Goal: Task Accomplishment & Management: Complete application form

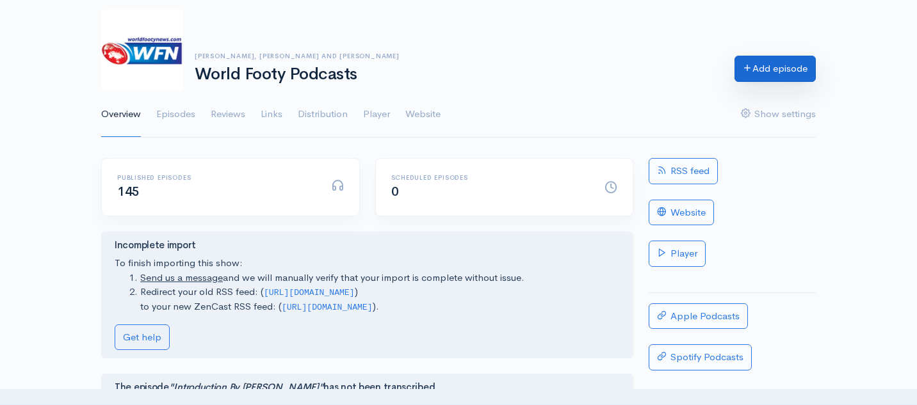
click at [769, 63] on link "Add episode" at bounding box center [775, 69] width 81 height 26
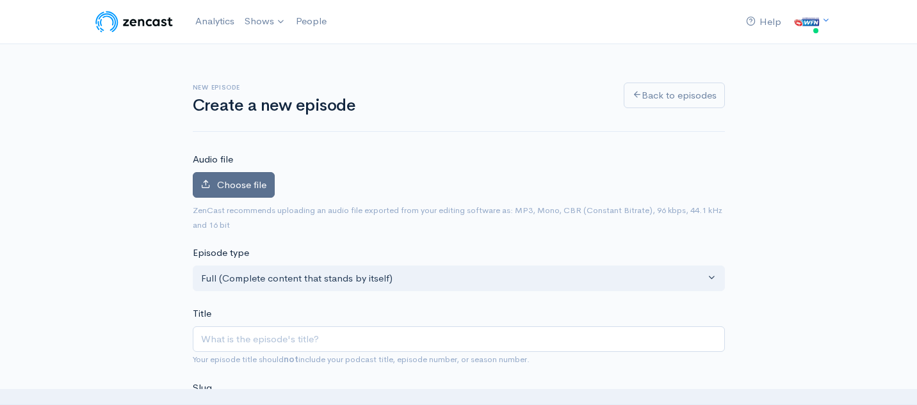
click at [225, 175] on label "Choose file" at bounding box center [234, 185] width 82 height 26
click at [0, 0] on input "Choose file" at bounding box center [0, 0] width 0 height 0
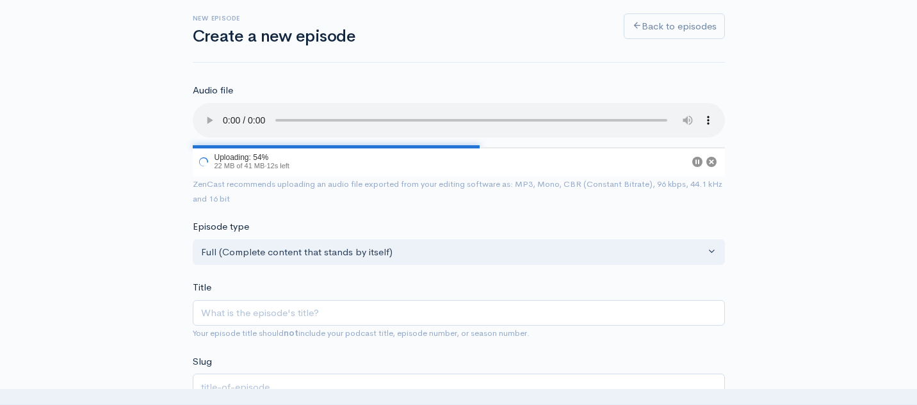
scroll to position [99, 0]
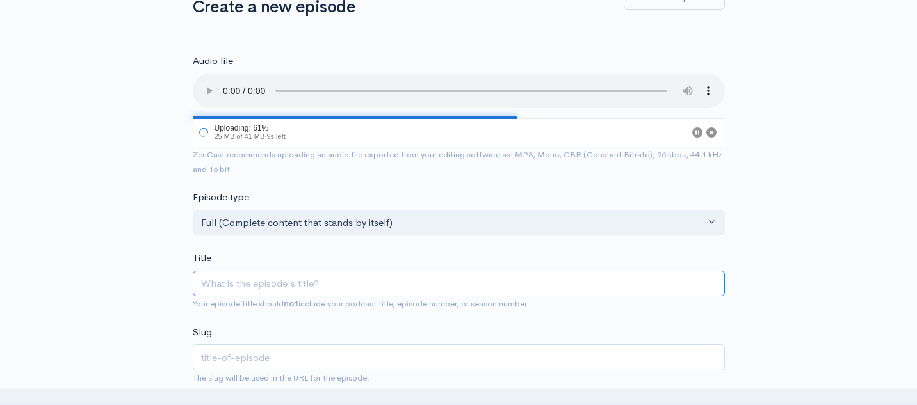
click at [261, 281] on input "Title" at bounding box center [459, 284] width 532 height 26
paste input "World Footy BnF - [PERSON_NAME] from AFL [GEOGRAPHIC_DATA]"
type input "World Footy BnF - [PERSON_NAME] from AFL [GEOGRAPHIC_DATA]"
type input "world-footy-bnf-[PERSON_NAME]-from-afl-[GEOGRAPHIC_DATA]"
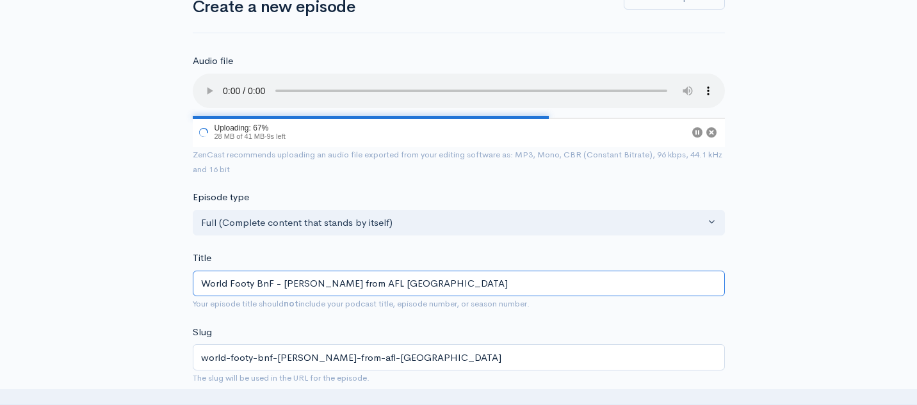
drag, startPoint x: 284, startPoint y: 286, endPoint x: 382, endPoint y: 281, distance: 98.1
click at [382, 281] on input "World Footy BnF - [PERSON_NAME] from AFL [GEOGRAPHIC_DATA]" at bounding box center [459, 284] width 532 height 26
type input "World Footy BnF - T from AFL [GEOGRAPHIC_DATA]"
type input "world-footy-bnf-t-from-afl-[GEOGRAPHIC_DATA]"
type input "World Footy BnF - Tio from AFL [GEOGRAPHIC_DATA]"
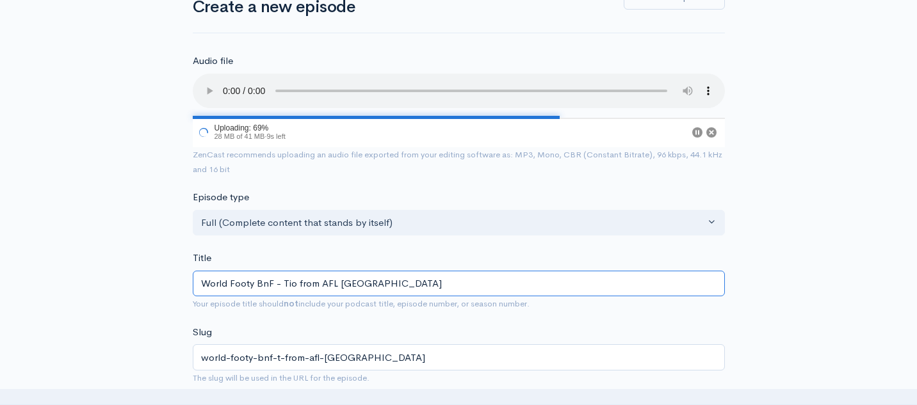
type input "world-footy-bnf-tio-from-afl-[GEOGRAPHIC_DATA]"
type input "World Footy BnF - Tiom from AFL [GEOGRAPHIC_DATA]"
type input "world-footy-bnf-tiom-from-afl-[GEOGRAPHIC_DATA]"
type input "World Footy BnF - Tiome from AFL [GEOGRAPHIC_DATA]"
type input "world-footy-bnf-tiome-from-afl-[GEOGRAPHIC_DATA]"
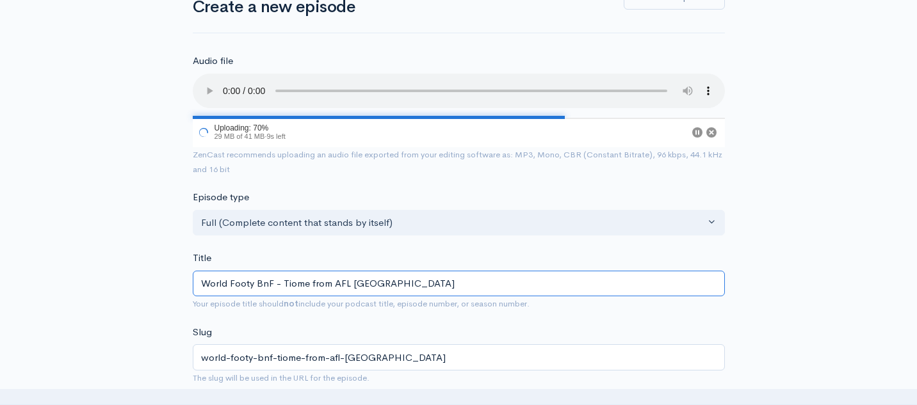
type input "World Footy BnF - Tiom from AFL [GEOGRAPHIC_DATA]"
type input "world-footy-bnf-tiom-from-afl-[GEOGRAPHIC_DATA]"
type input "World Footy BnF - Tio from AFL [GEOGRAPHIC_DATA]"
type input "world-footy-bnf-tio-from-afl-[GEOGRAPHIC_DATA]"
type input "World Footy BnF - Ti from AFL [GEOGRAPHIC_DATA]"
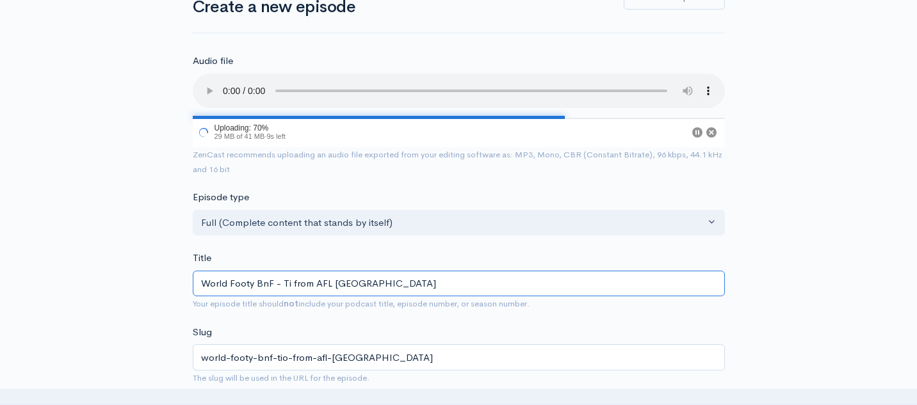
type input "world-footy-bnf-ti-from-afl-[GEOGRAPHIC_DATA]"
type input "World Footy BnF - T from AFL [GEOGRAPHIC_DATA]"
type input "world-footy-bnf-t-from-afl-[GEOGRAPHIC_DATA]"
type input "World Footy BnF - Ti from AFL [GEOGRAPHIC_DATA]"
type input "world-footy-bnf-ti-from-afl-[GEOGRAPHIC_DATA]"
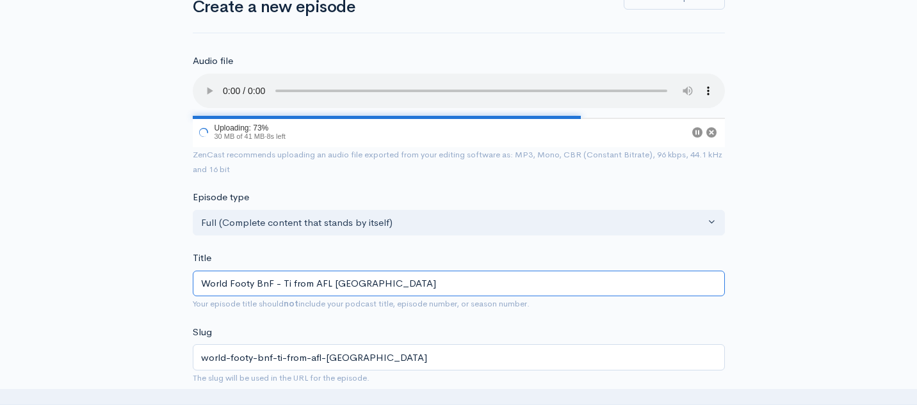
type input "World Footy BnF - [PERSON_NAME] from AFL [GEOGRAPHIC_DATA]"
type input "world-footy-bnf-[PERSON_NAME]-from-afl-[GEOGRAPHIC_DATA]"
type input "World Footy BnF - [PERSON_NAME] S from AFL [GEOGRAPHIC_DATA]"
type input "world-footy-bnf-[PERSON_NAME]-s-from-afl-[GEOGRAPHIC_DATA]"
type input "World Footy BnF - [PERSON_NAME] [PERSON_NAME] from AFL [GEOGRAPHIC_DATA]"
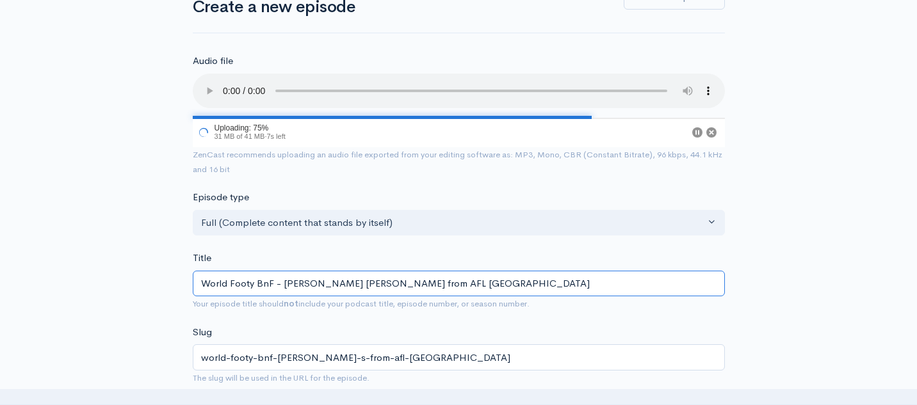
type input "world-footy-bnf-[PERSON_NAME]-from-afl-[GEOGRAPHIC_DATA]"
type input "World Footy BnF - [PERSON_NAME] from AFL [GEOGRAPHIC_DATA]"
type input "world-footy-bnf-[PERSON_NAME]-from-afl-[GEOGRAPHIC_DATA]"
type input "World Footy BnF - [PERSON_NAME] from AFL [GEOGRAPHIC_DATA]"
type input "world-footy-bnf-[PERSON_NAME]-from-afl-[GEOGRAPHIC_DATA]"
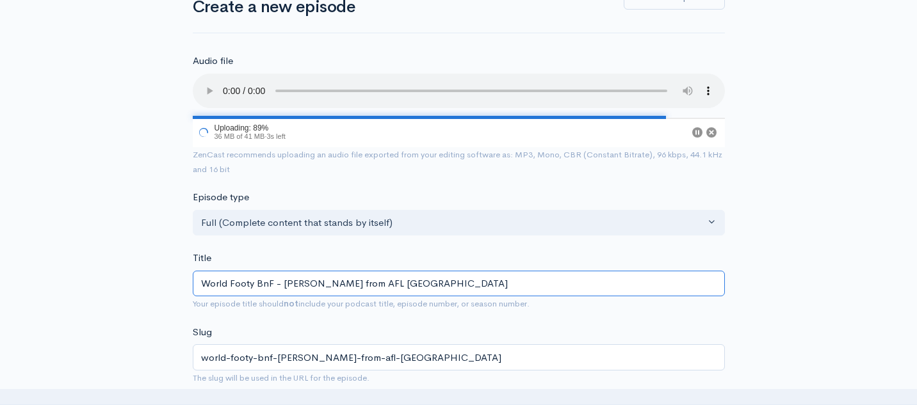
drag, startPoint x: 429, startPoint y: 284, endPoint x: 370, endPoint y: 282, distance: 59.6
click at [370, 282] on input "World Footy BnF - [PERSON_NAME] from AFL [GEOGRAPHIC_DATA]" at bounding box center [459, 284] width 532 height 26
type input "World Footy BnF - [PERSON_NAME] from AFL C"
type input "world-footy-bnf-[PERSON_NAME]-from-afl-c"
type input "World Footy BnF - [PERSON_NAME] from AFL Co"
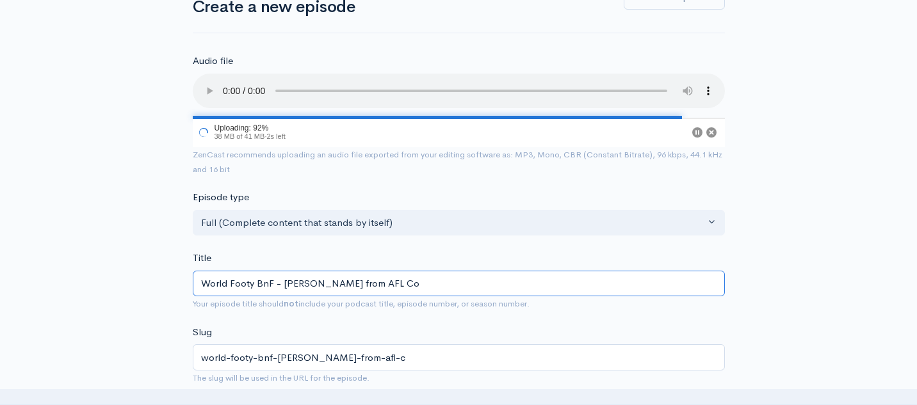
type input "world-footy-bnf-[PERSON_NAME]-from-afl-co"
type input "World Footy BnF - [PERSON_NAME] from AFL Col"
type input "world-footy-bnf-[PERSON_NAME]-from-afl-col"
type input "World Footy BnF - [PERSON_NAME] from AFL Colo"
type input "world-footy-bnf-[PERSON_NAME]-from-afl-colo"
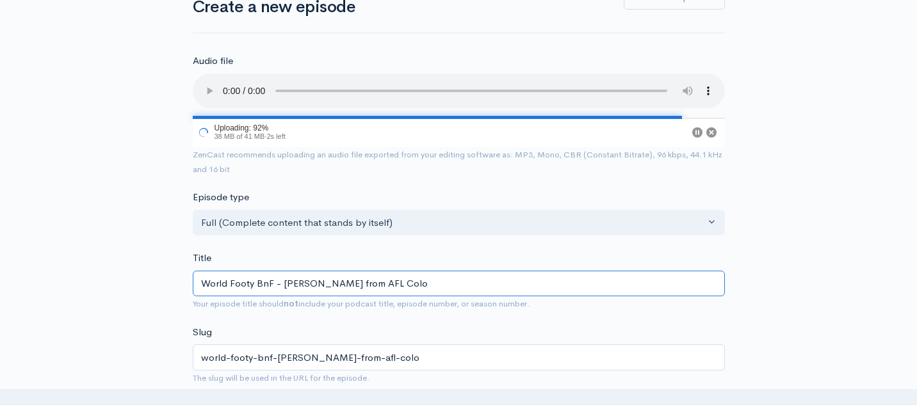
type input "World Footy BnF - [PERSON_NAME] from AFL Colom"
type input "world-footy-bnf-[PERSON_NAME]-from-afl-colom"
type input "World Footy BnF - [PERSON_NAME] from AFL [PERSON_NAME]"
type input "world-footy-bnf-[PERSON_NAME]-from-afl-[PERSON_NAME]"
type input "World Footy BnF - [PERSON_NAME] from AFL [PERSON_NAME]"
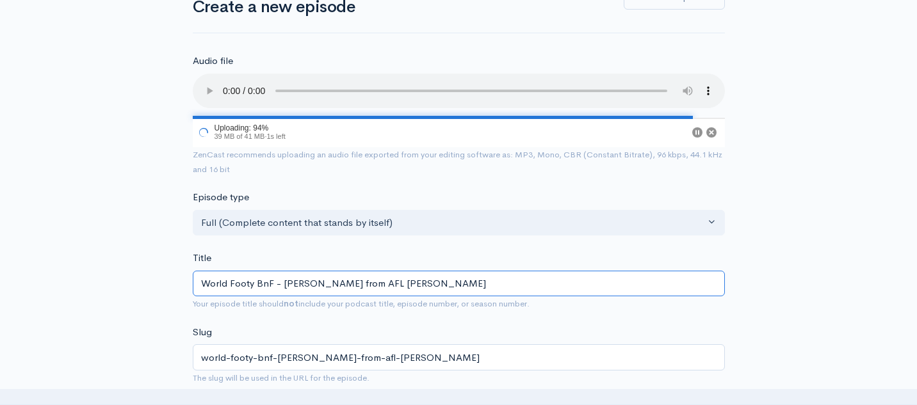
type input "world-footy-bnf-[PERSON_NAME]-from-afl-[PERSON_NAME]"
type input "World Footy BnF - [PERSON_NAME] from AFL [GEOGRAPHIC_DATA]"
type input "world-footy-bnf-[PERSON_NAME]-from-afl-[GEOGRAPHIC_DATA]"
drag, startPoint x: 417, startPoint y: 281, endPoint x: 368, endPoint y: 280, distance: 48.7
click at [368, 281] on input "World Footy BnF - [PERSON_NAME] from AFL [GEOGRAPHIC_DATA]" at bounding box center [459, 284] width 532 height 26
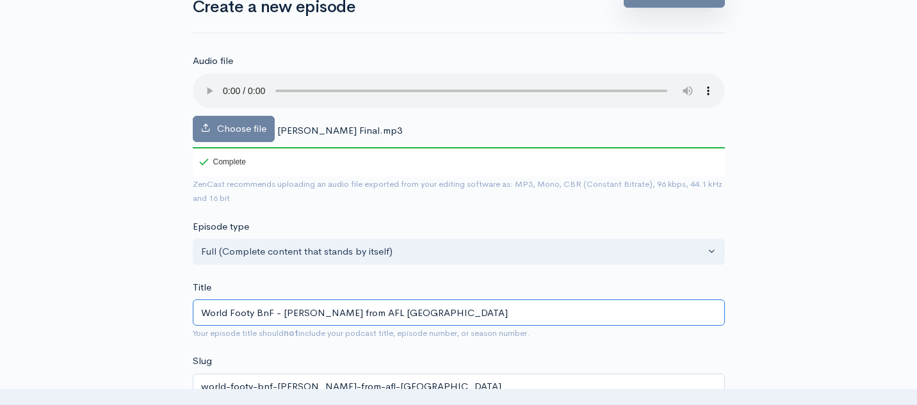
type input "World Footy BnF - [PERSON_NAME] from AFL [GEOGRAPHIC_DATA]"
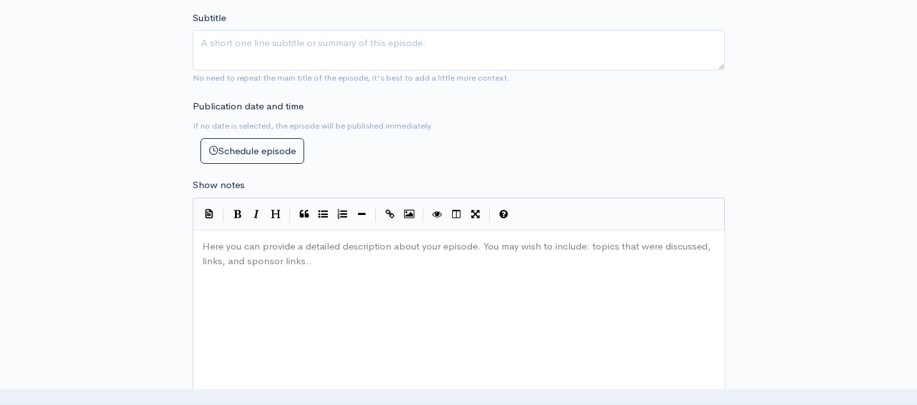
scroll to position [565, 0]
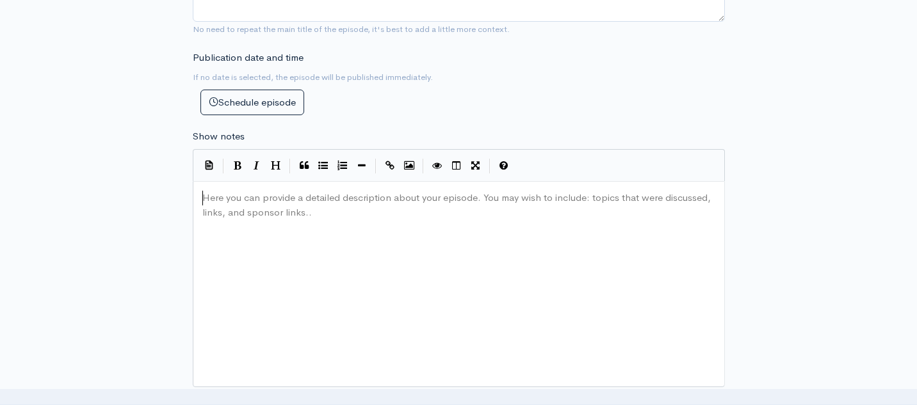
click at [341, 252] on div "Here you can provide a detailed description about your episode. You may wish to…" at bounding box center [475, 300] width 550 height 224
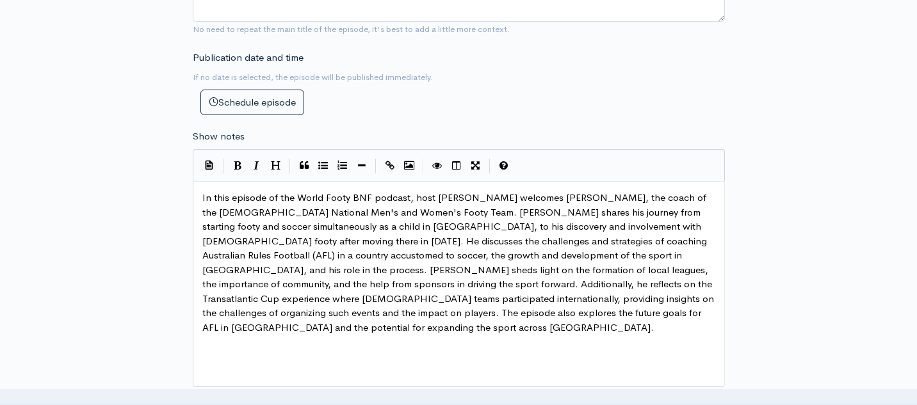
click at [434, 199] on span "In this episode of the World Footy BNF podcast, host [PERSON_NAME] welcomes [PE…" at bounding box center [459, 263] width 514 height 142
type textarea "[PERSON_NAME] welcomes"
drag, startPoint x: 482, startPoint y: 199, endPoint x: 413, endPoint y: 197, distance: 68.6
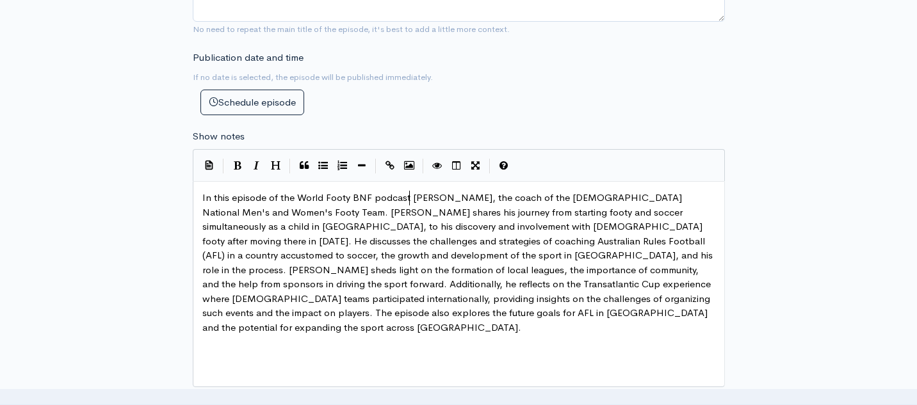
scroll to position [4, 2]
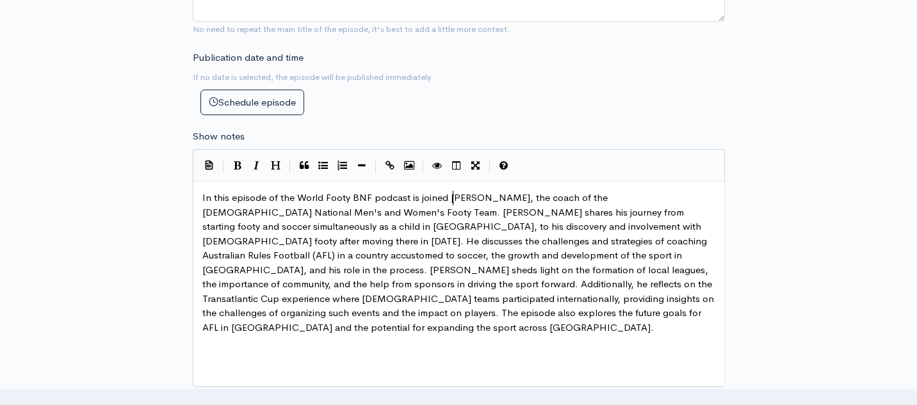
type textarea "is joined by"
click at [467, 215] on span "In this episode of the World Footy BNF podcast is joined by [PERSON_NAME], the …" at bounding box center [459, 263] width 514 height 142
type textarea "about"
type textarea "his love for"
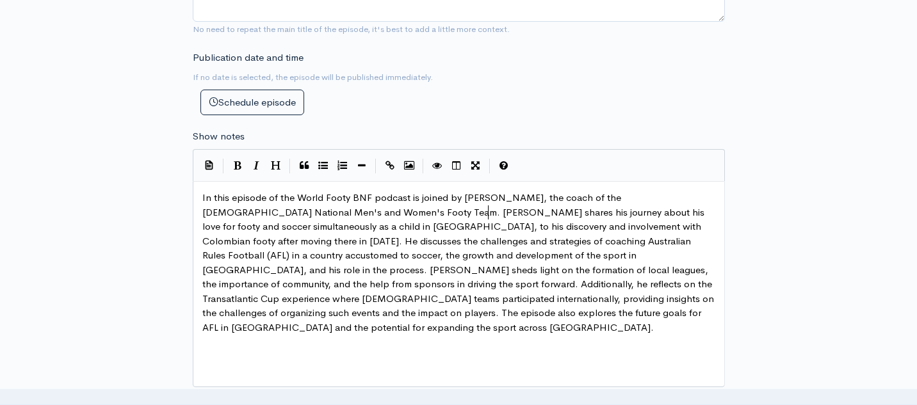
scroll to position [4, 51]
click at [626, 213] on span "In this episode of the World Footy BNF podcast is joined by [PERSON_NAME], the …" at bounding box center [459, 263] width 514 height 142
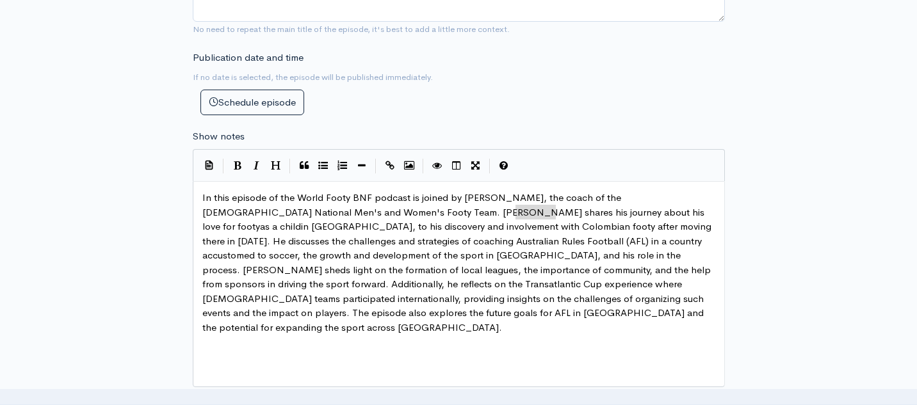
drag, startPoint x: 555, startPoint y: 213, endPoint x: 517, endPoint y: 214, distance: 37.8
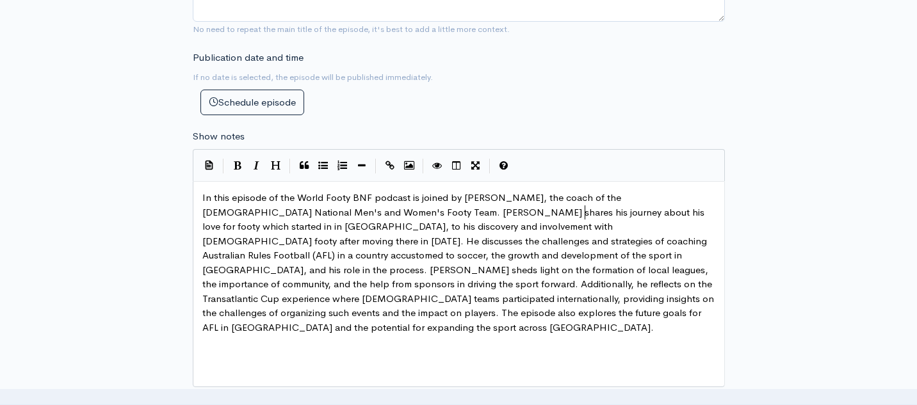
type textarea "which started in"
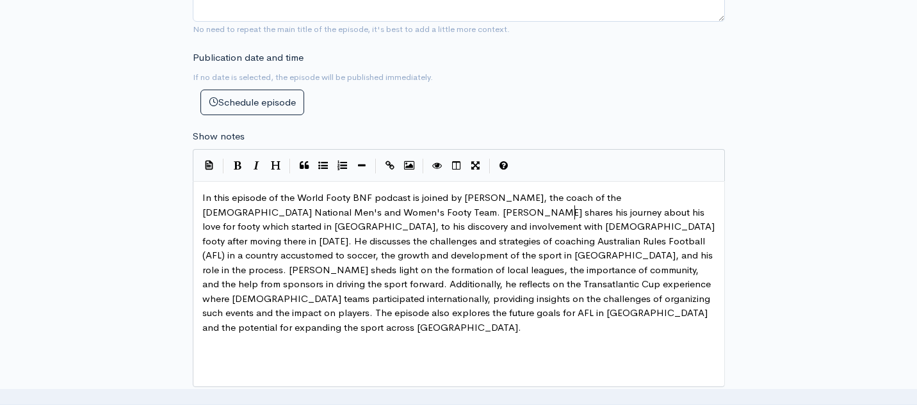
click at [491, 225] on span "In this episode of the World Footy BNF podcast is joined by [PERSON_NAME], the …" at bounding box center [459, 263] width 515 height 142
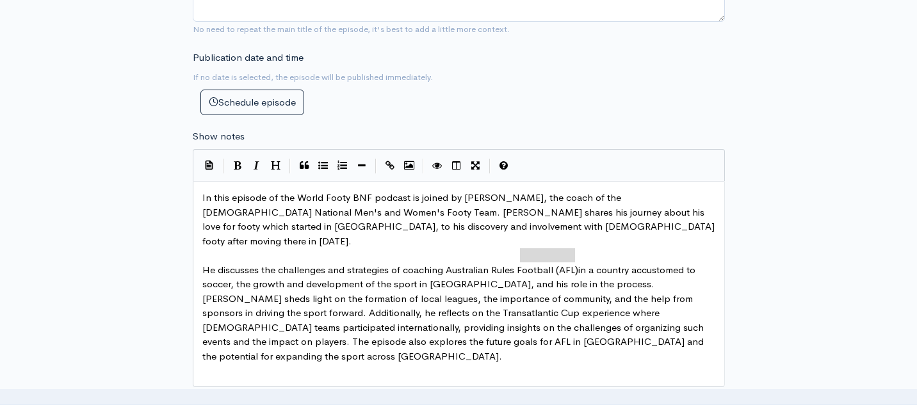
type textarea "Football (AFL)"
drag, startPoint x: 576, startPoint y: 255, endPoint x: 517, endPoint y: 258, distance: 59.0
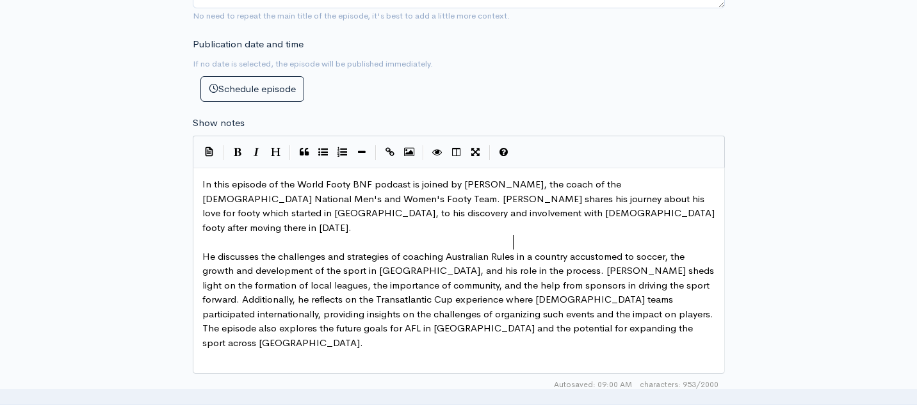
scroll to position [581, 0]
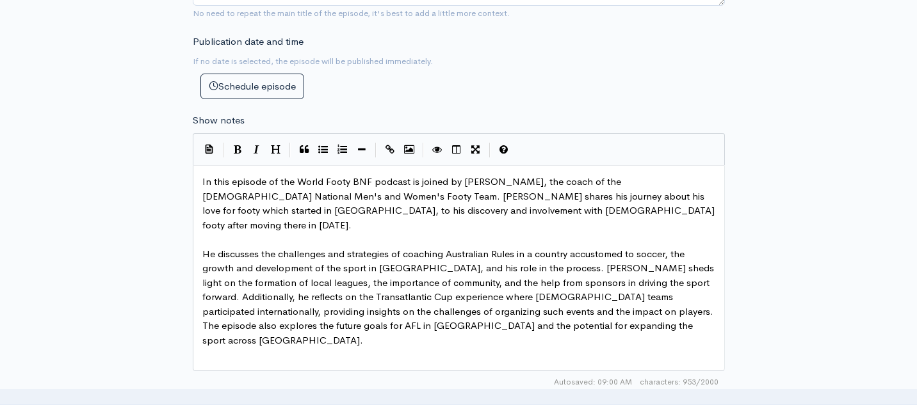
click at [311, 300] on span "He discusses the challenges and strategies of coaching Australian Rules in a co…" at bounding box center [459, 297] width 514 height 99
type textarea "s"
click at [498, 299] on span "He discusses the challenges and strategies of coaching Australian Rules in a co…" at bounding box center [459, 297] width 514 height 99
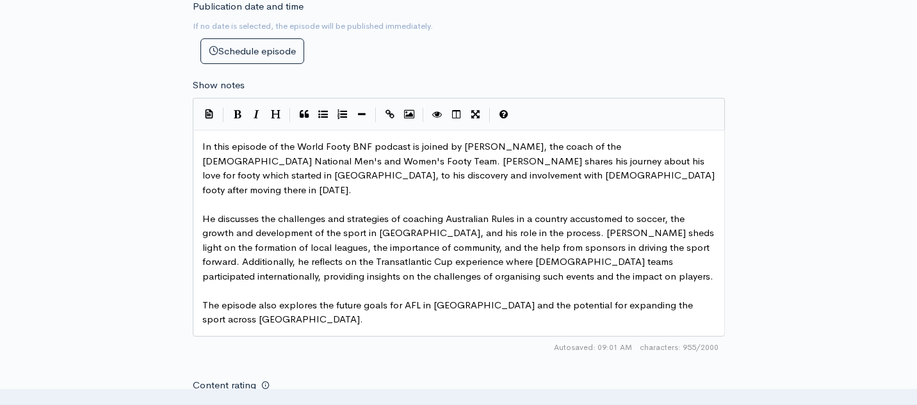
scroll to position [617, 0]
click at [295, 311] on pre "The episode also explores the future goals for AFL in [GEOGRAPHIC_DATA] and the…" at bounding box center [459, 312] width 518 height 29
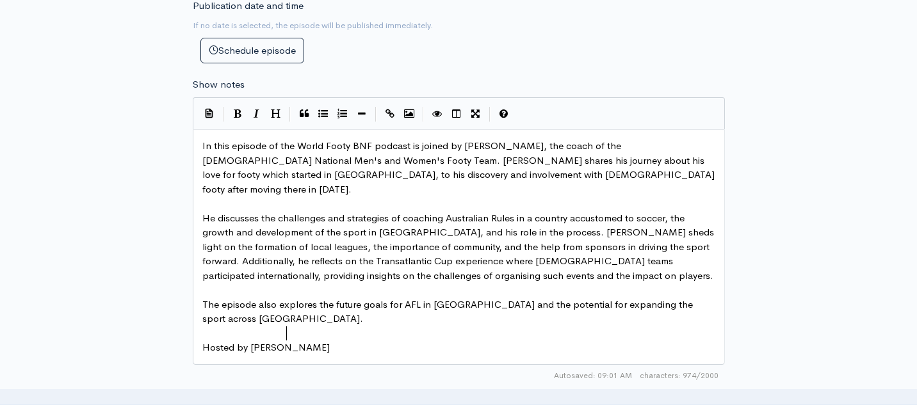
type textarea "Hosted by [PERSON_NAME]"
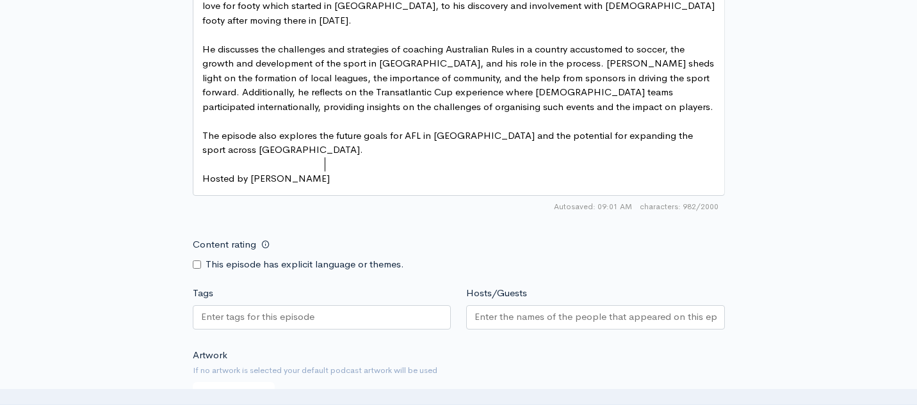
scroll to position [819, 0]
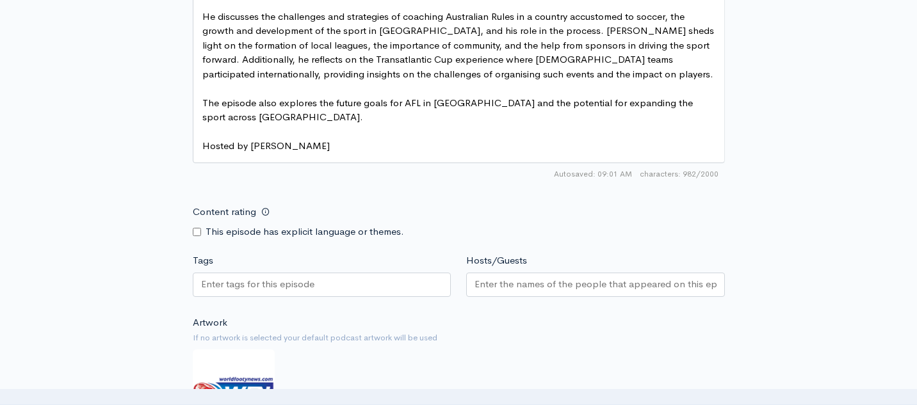
type textarea "omolinski"
click at [498, 277] on input "Hosts/Guests" at bounding box center [596, 284] width 242 height 15
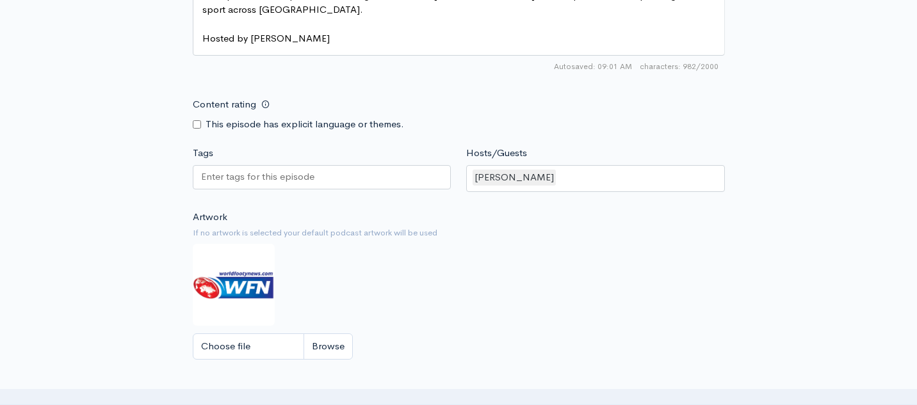
click at [417, 304] on div "Artwork If no artwork is selected your default podcast artwork will be used Cho…" at bounding box center [459, 289] width 532 height 158
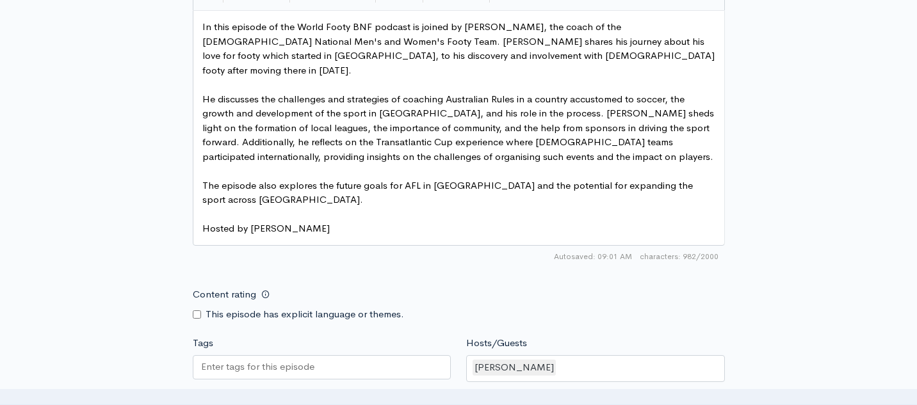
scroll to position [737, 0]
click at [277, 359] on input "Tags" at bounding box center [258, 366] width 115 height 15
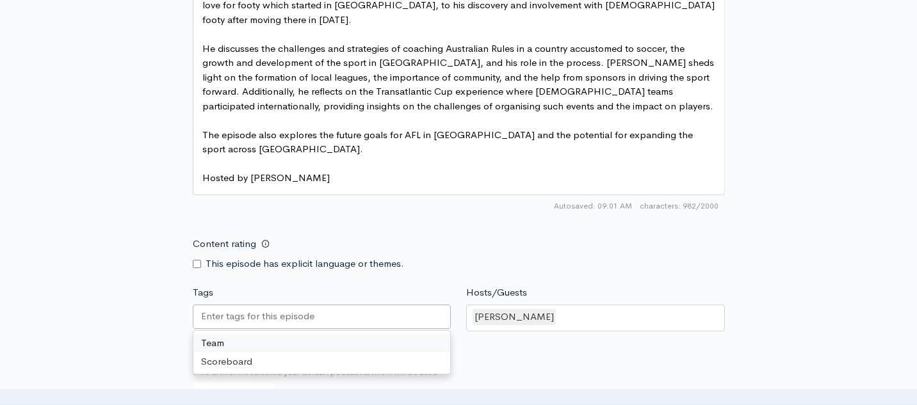
scroll to position [792, 0]
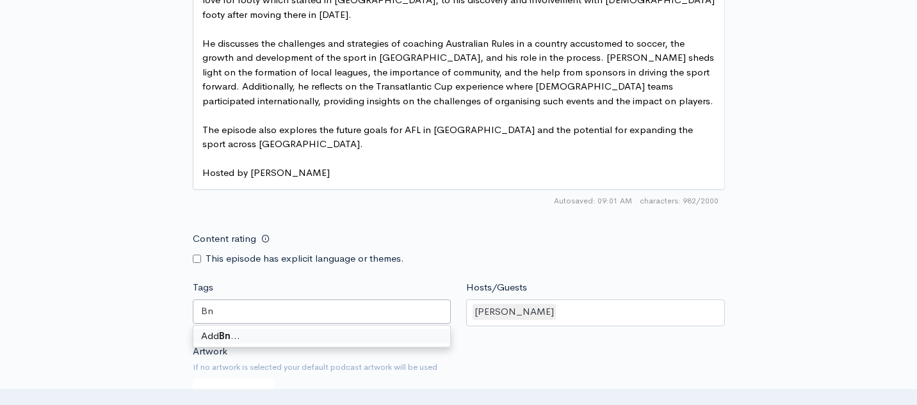
type input "BnF"
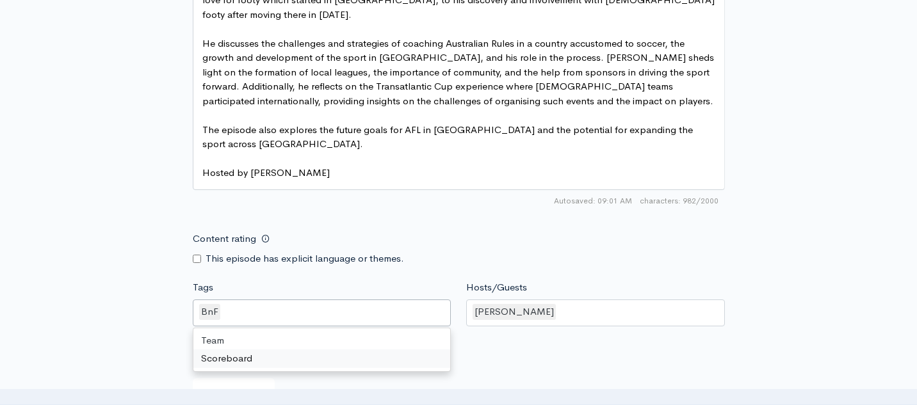
click at [483, 361] on small "If no artwork is selected your default podcast artwork will be used" at bounding box center [459, 367] width 532 height 13
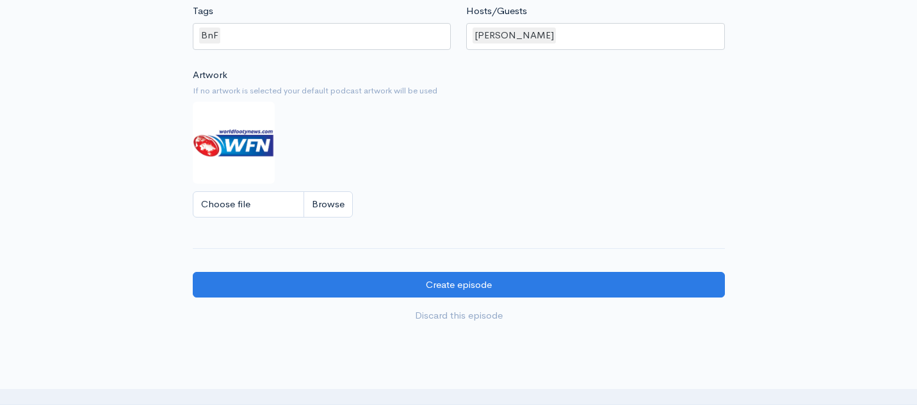
scroll to position [1149, 0]
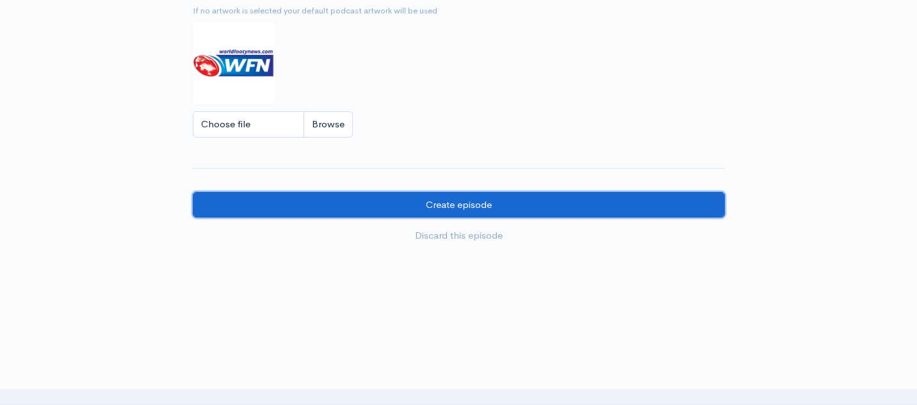
click at [479, 193] on input "Create episode" at bounding box center [459, 205] width 532 height 26
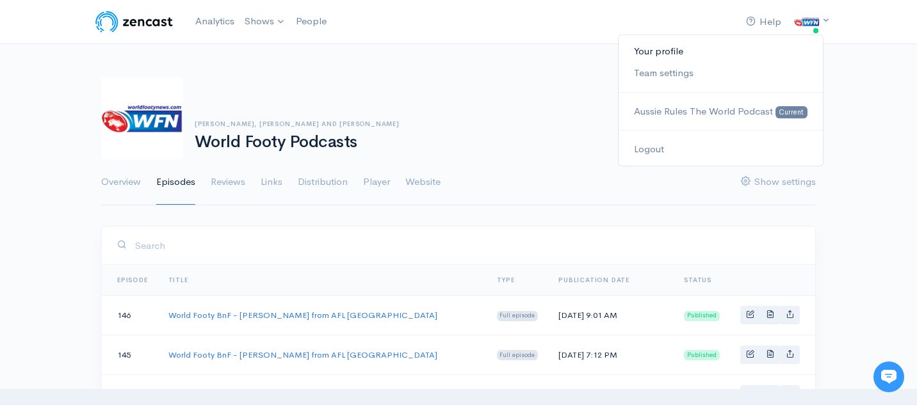
click at [676, 51] on link "Your profile" at bounding box center [721, 51] width 204 height 22
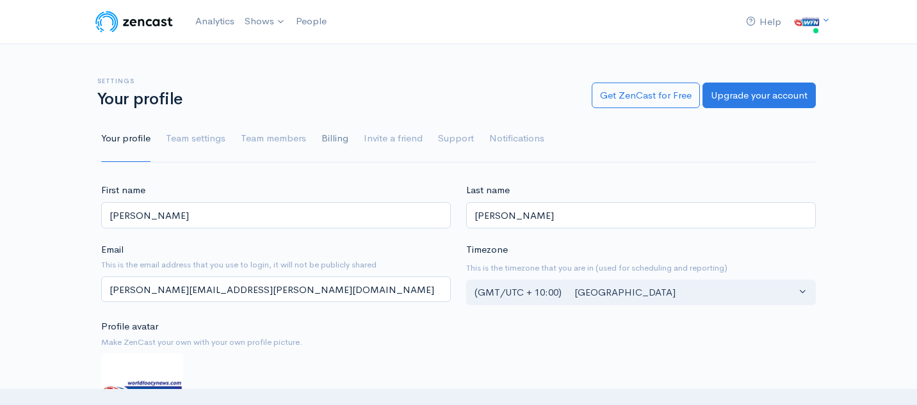
click at [323, 136] on link "Billing" at bounding box center [335, 139] width 27 height 46
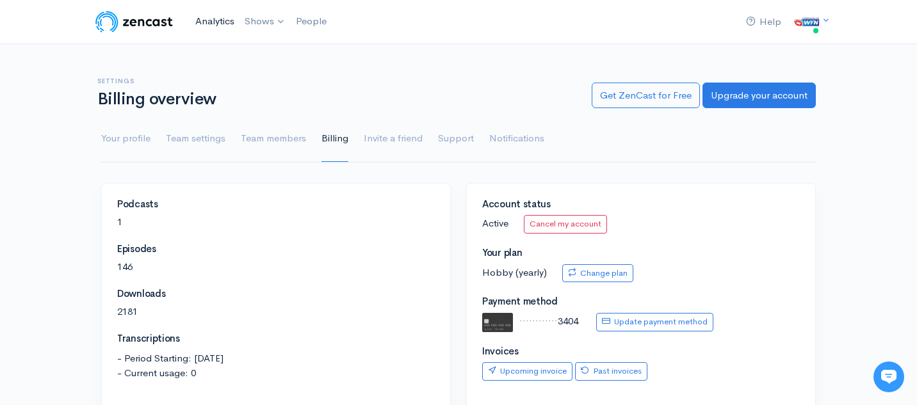
click at [210, 23] on link "Analytics" at bounding box center [214, 22] width 49 height 28
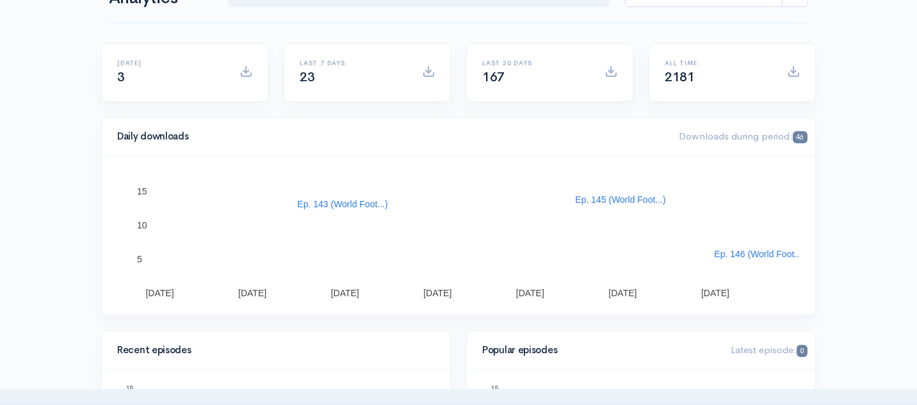
scroll to position [101, 0]
